Goal: Find specific page/section: Find specific page/section

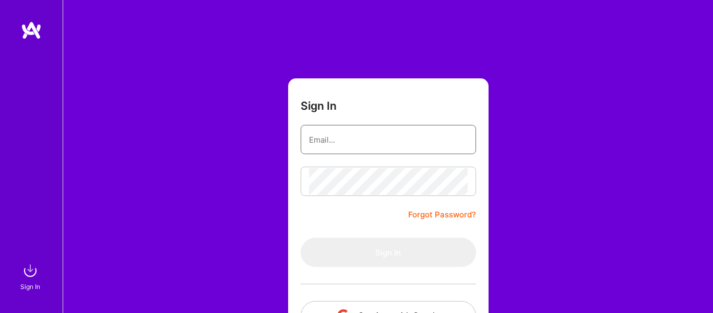
click at [319, 147] on input "email" at bounding box center [388, 139] width 159 height 27
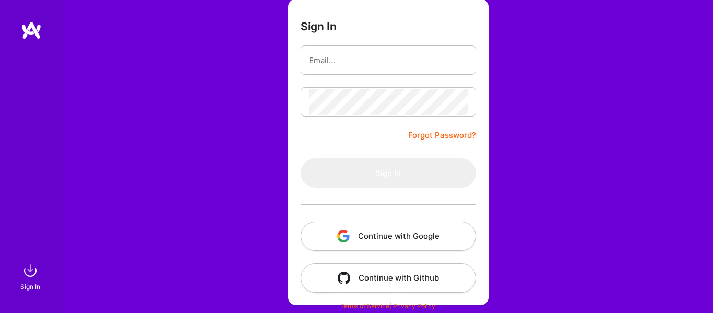
click at [341, 227] on button "Continue with Google" at bounding box center [388, 235] width 175 height 29
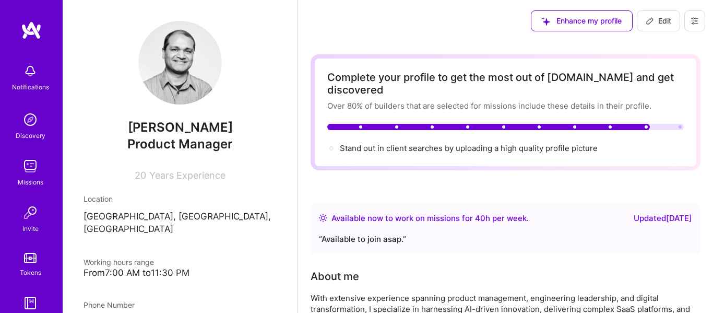
click at [24, 168] on img at bounding box center [30, 166] width 21 height 21
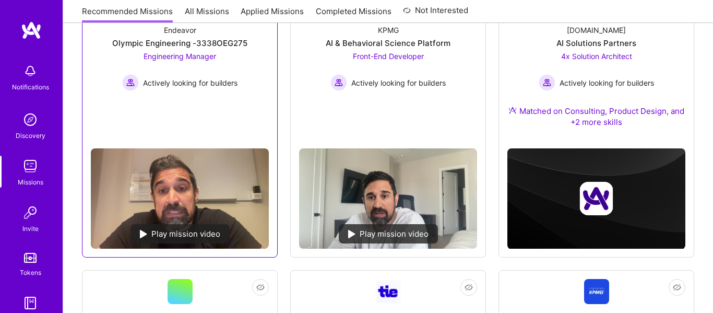
scroll to position [191, 0]
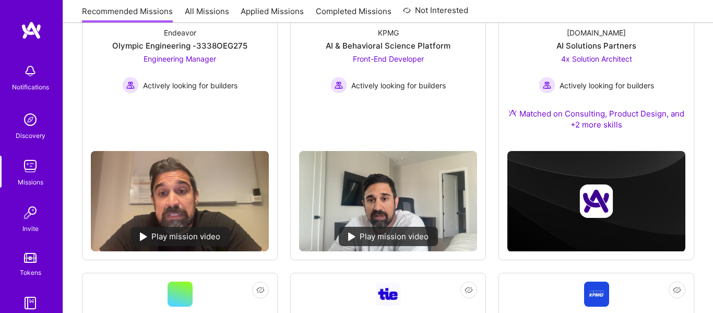
click at [192, 13] on link "All Missions" at bounding box center [207, 14] width 44 height 17
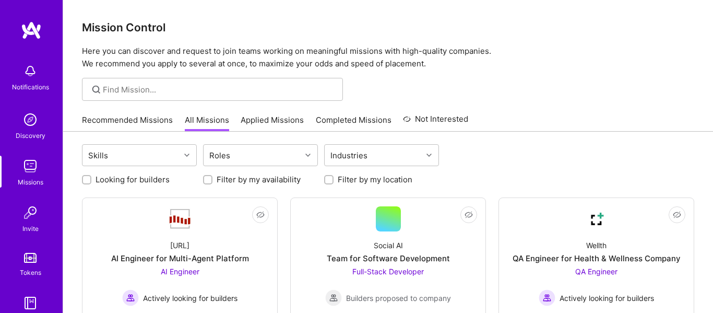
click at [87, 183] on input "Looking for builders" at bounding box center [87, 180] width 7 height 7
checkbox input "true"
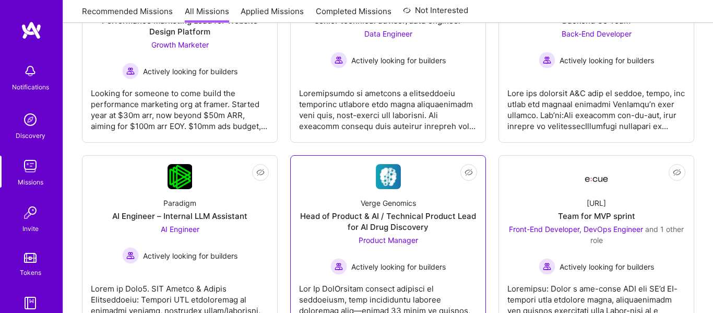
scroll to position [628, 0]
